Goal: Task Accomplishment & Management: Use online tool/utility

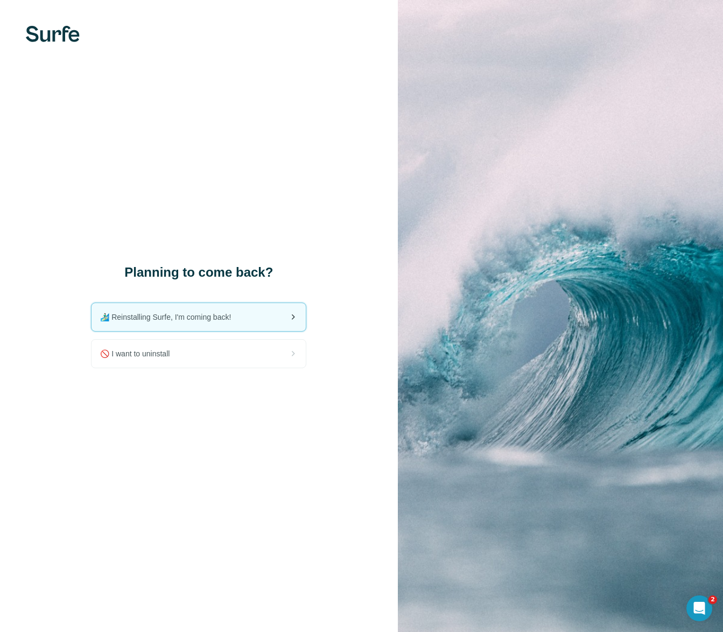
click at [175, 321] on span "🏄🏻‍♂️ Reinstalling Surfe, I'm coming back!" at bounding box center [169, 317] width 139 height 11
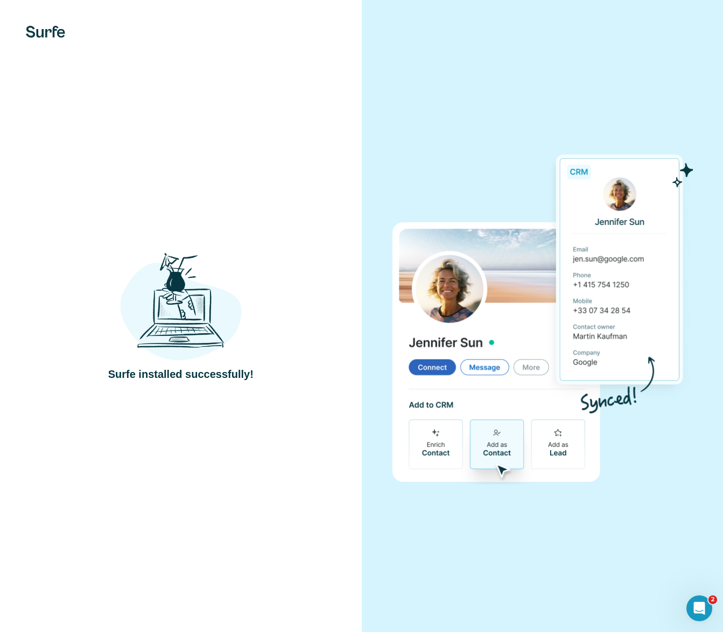
click at [421, 110] on div at bounding box center [543, 316] width 362 height 632
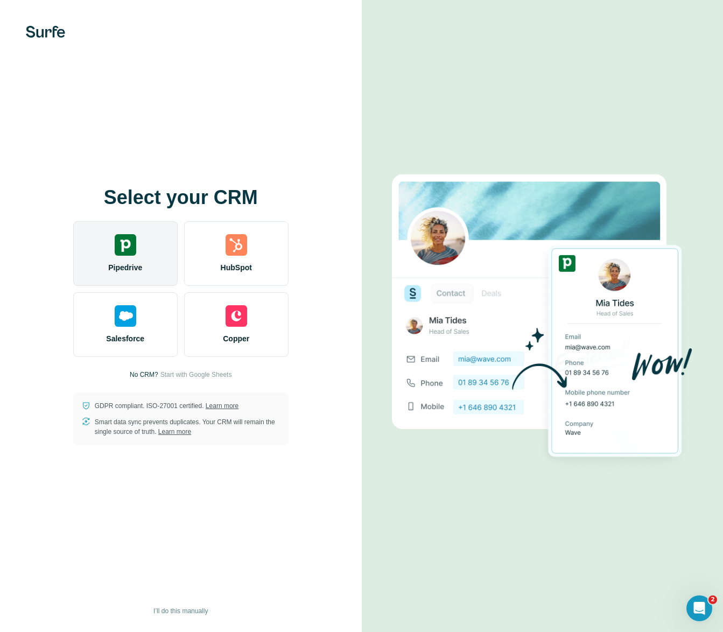
click at [118, 258] on div "Pipedrive" at bounding box center [125, 253] width 104 height 65
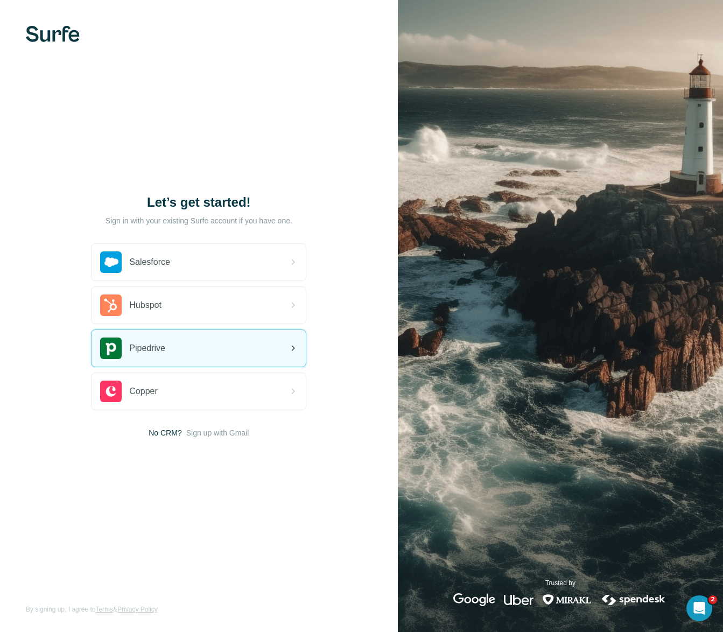
click at [175, 347] on div "Pipedrive" at bounding box center [198, 348] width 214 height 37
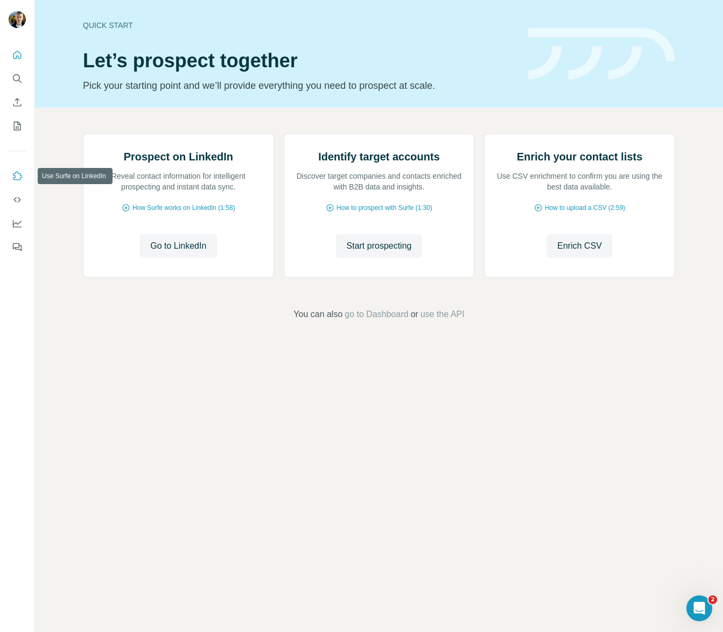
click at [16, 173] on icon "Use Surfe on LinkedIn" at bounding box center [17, 175] width 9 height 9
click at [368, 321] on span "go to Dashboard" at bounding box center [376, 314] width 64 height 13
